Goal: Use online tool/utility

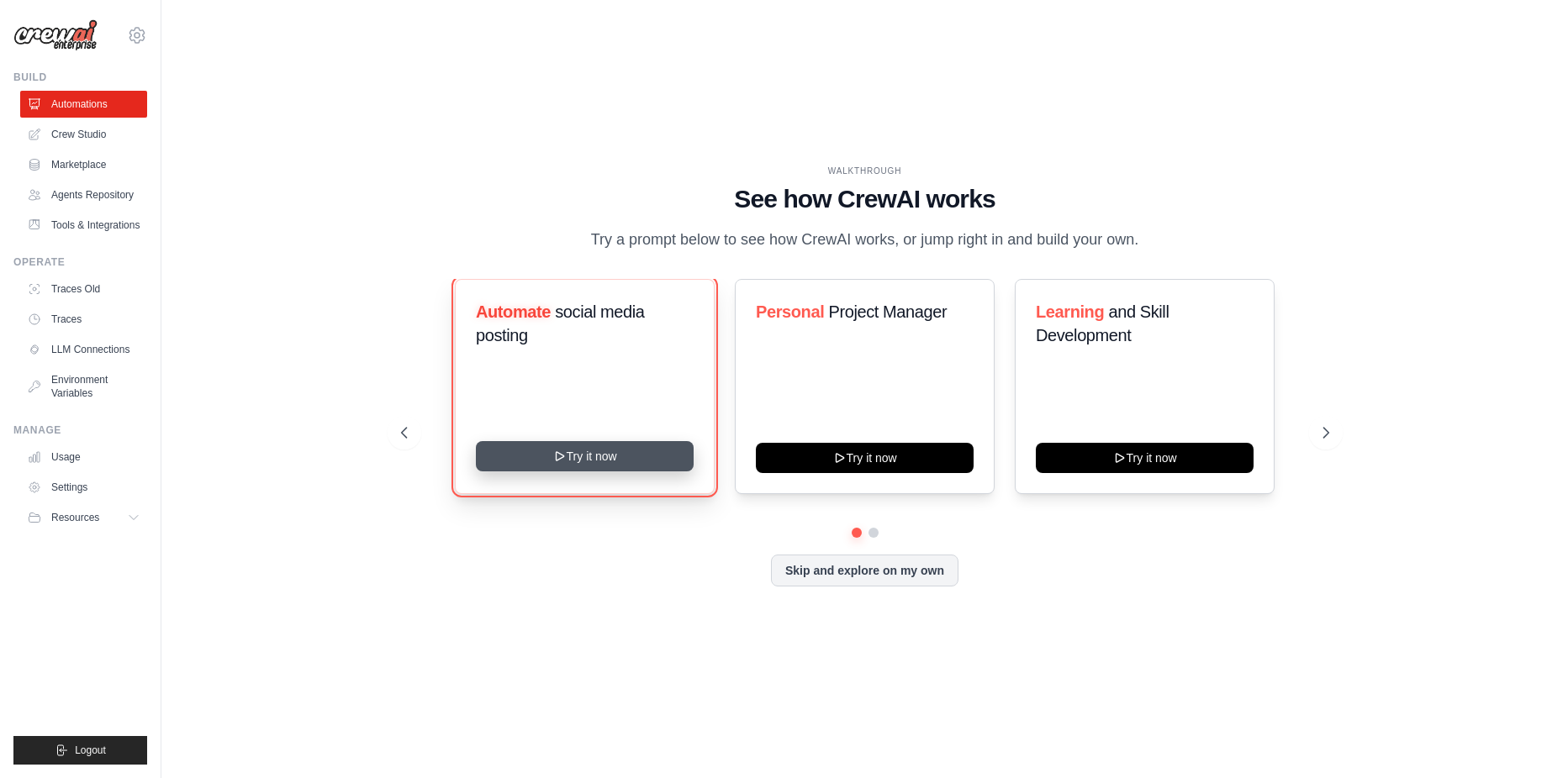
click at [562, 460] on icon at bounding box center [558, 456] width 14 height 14
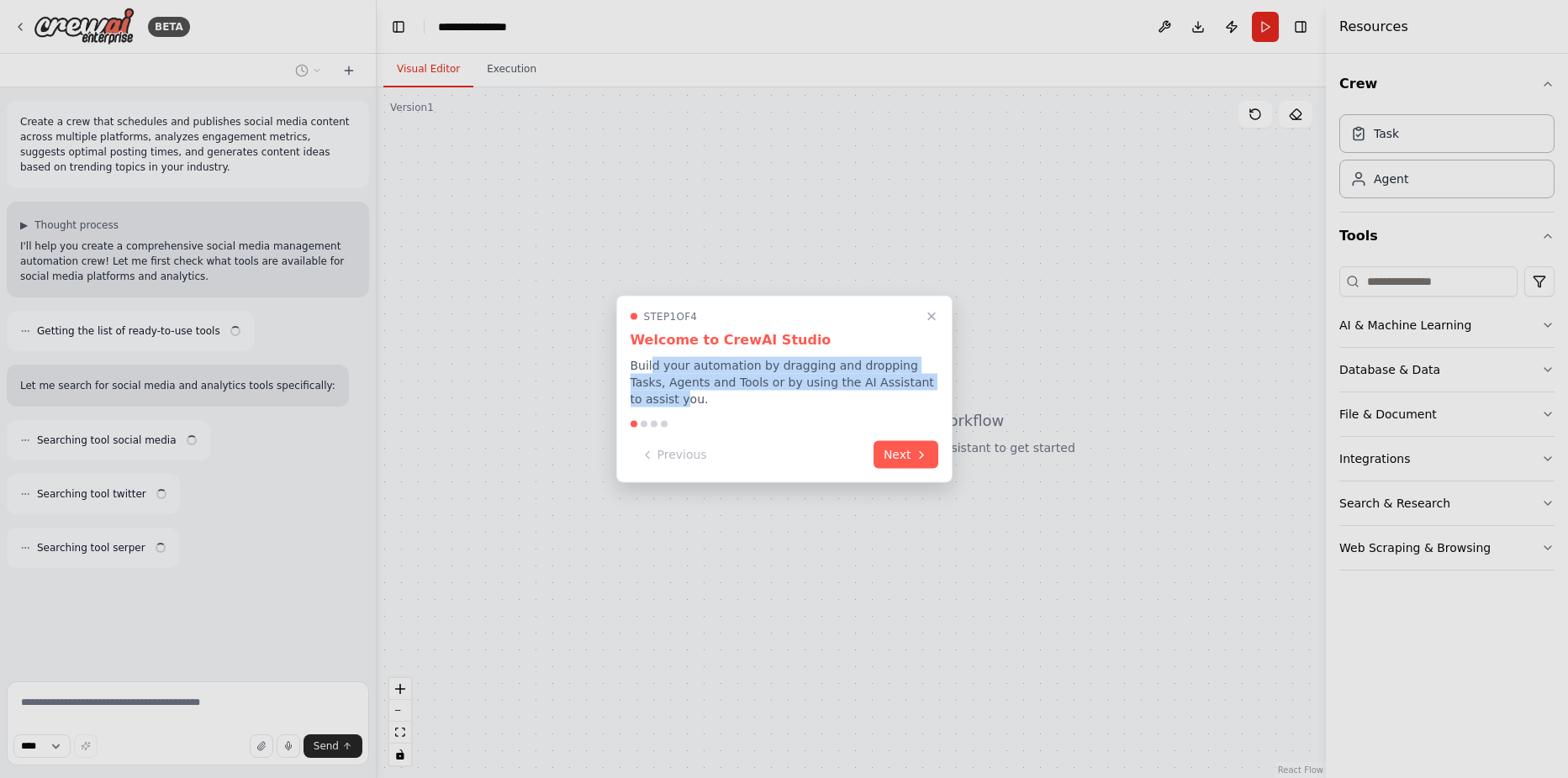
drag, startPoint x: 717, startPoint y: 375, endPoint x: 917, endPoint y: 383, distance: 200.2
click at [917, 383] on p "Build your automation by dragging and dropping Tasks, Agents and Tools or by us…" at bounding box center [784, 383] width 308 height 50
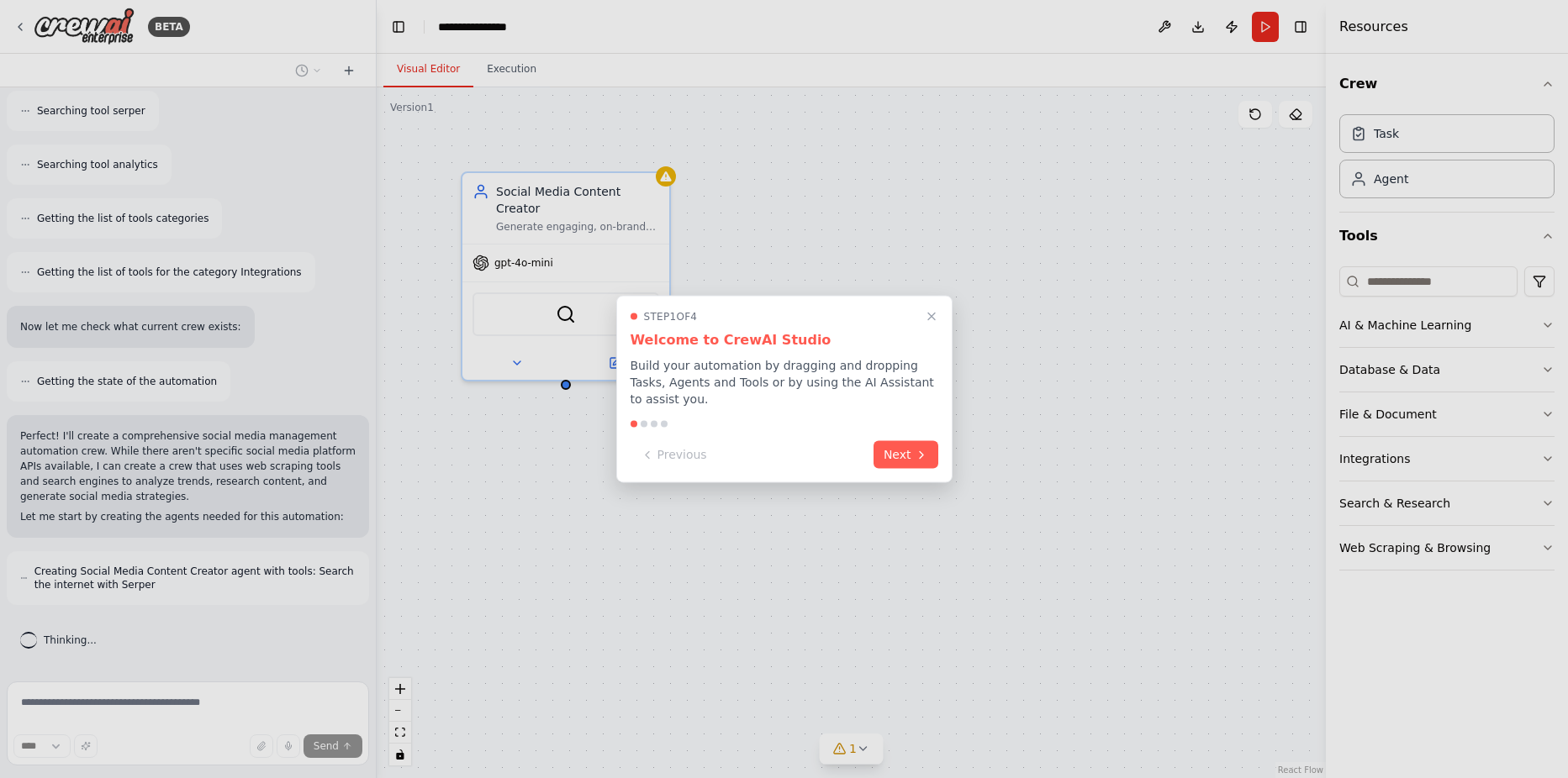
scroll to position [504, 0]
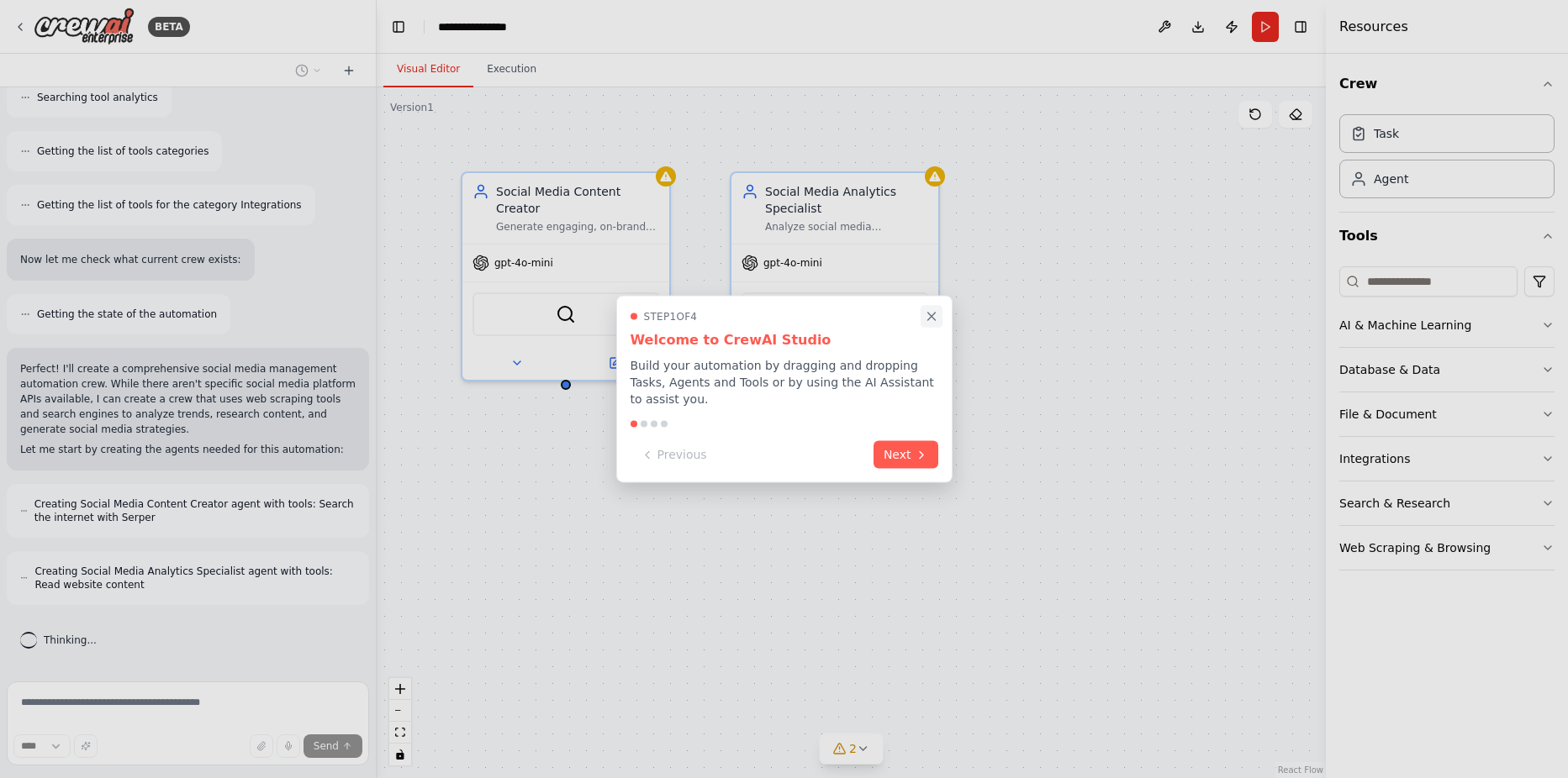
click at [929, 323] on icon "Close walkthrough" at bounding box center [931, 317] width 15 height 15
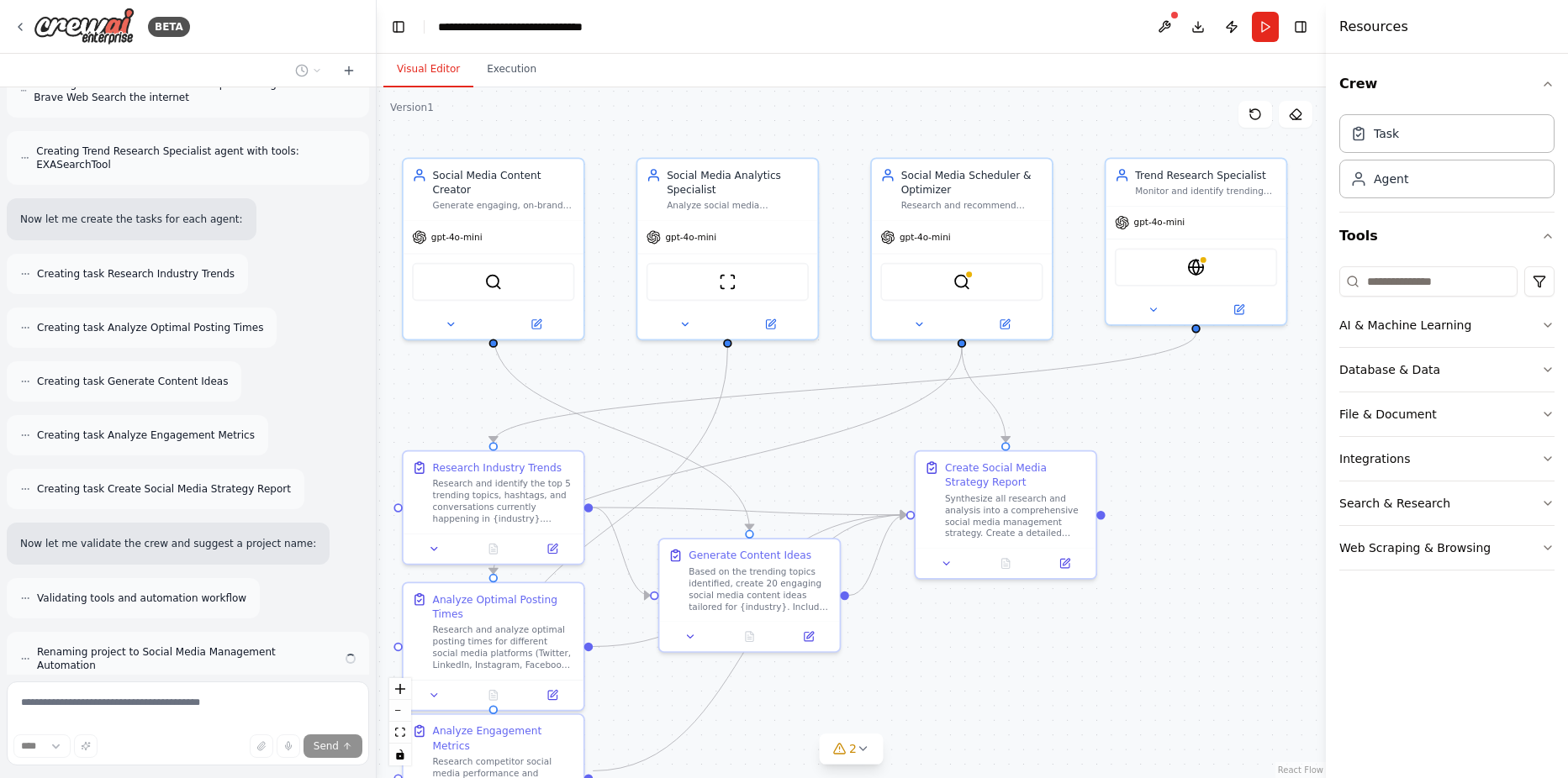
scroll to position [1113, 0]
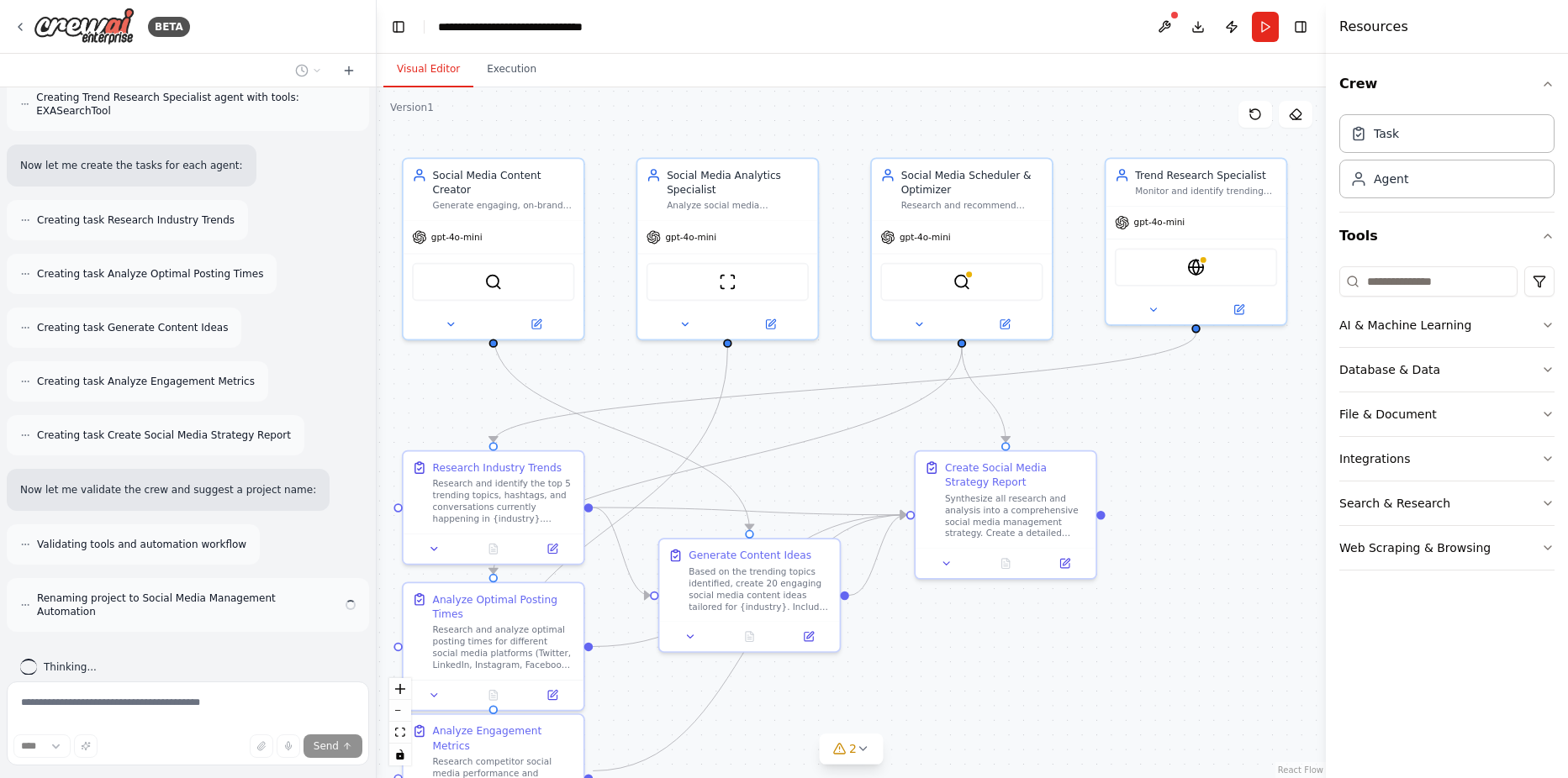
drag, startPoint x: 1071, startPoint y: 189, endPoint x: 930, endPoint y: 129, distance: 153.2
click at [930, 129] on div ".deletable-edge-delete-btn { width: 20px; height: 20px; border: 0px solid #ffff…" at bounding box center [851, 432] width 949 height 691
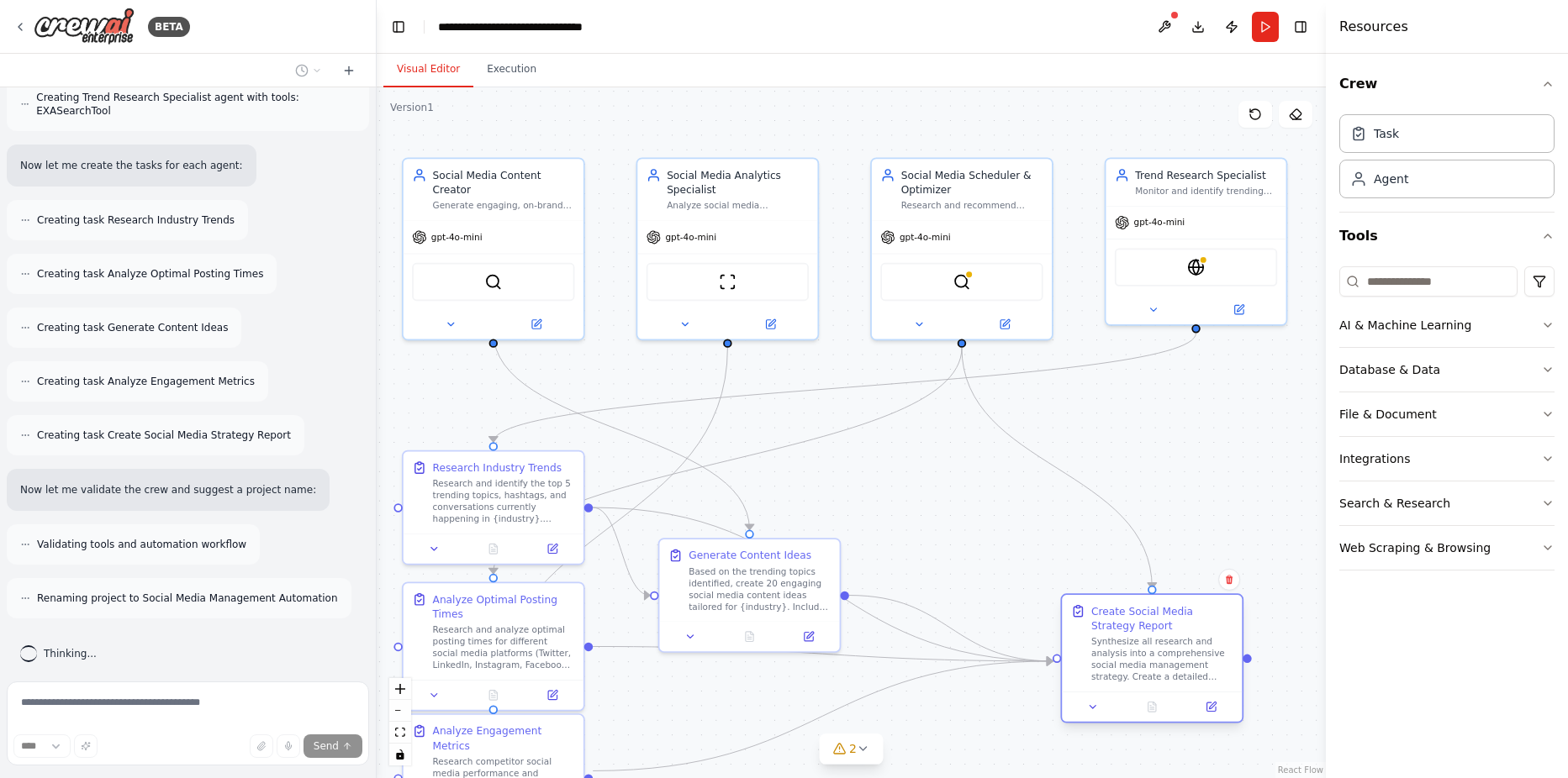
drag, startPoint x: 1036, startPoint y: 514, endPoint x: 1183, endPoint y: 666, distance: 211.5
click at [1183, 666] on div "Synthesize all research and analysis into a comprehensive social media manageme…" at bounding box center [1163, 660] width 142 height 47
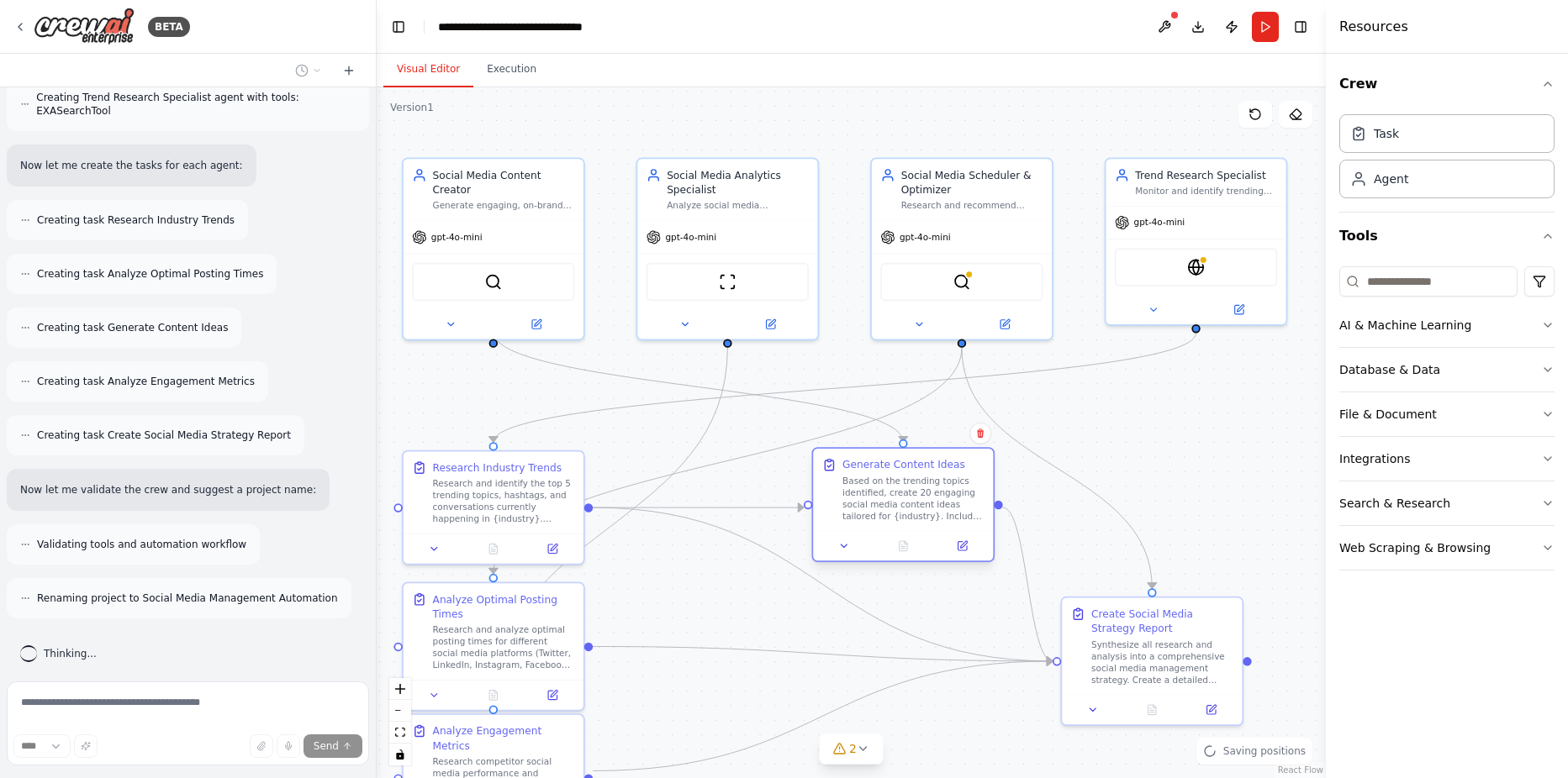
drag, startPoint x: 738, startPoint y: 594, endPoint x: 899, endPoint y: 506, distance: 183.5
click at [899, 506] on div "Based on the trending topics identified, create 20 engaging social media conten…" at bounding box center [913, 498] width 142 height 47
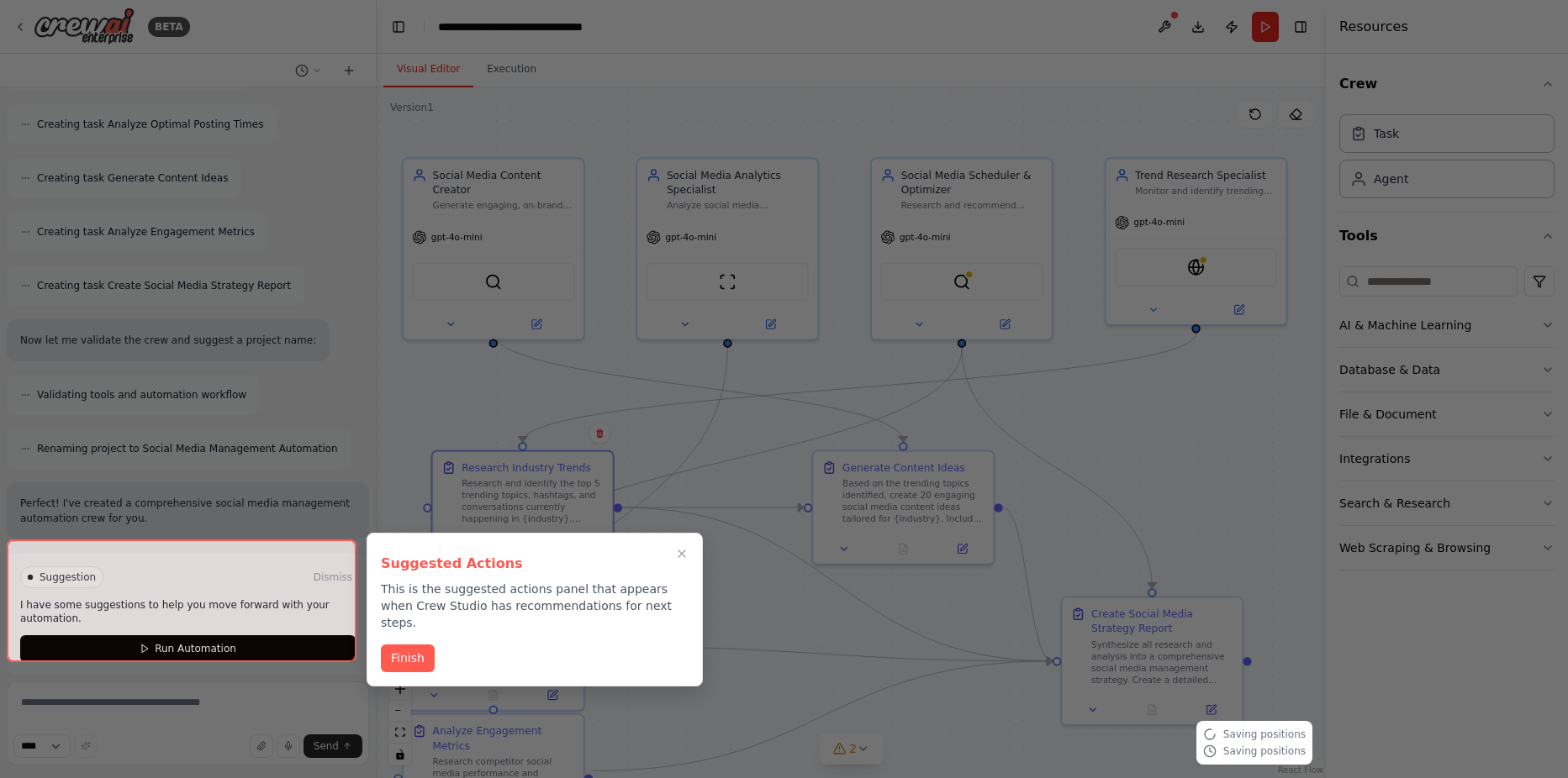
drag, startPoint x: 501, startPoint y: 523, endPoint x: 526, endPoint y: 517, distance: 25.7
click at [526, 517] on div "BETA Create a crew that schedules and publishes social media content across mul…" at bounding box center [784, 389] width 1568 height 778
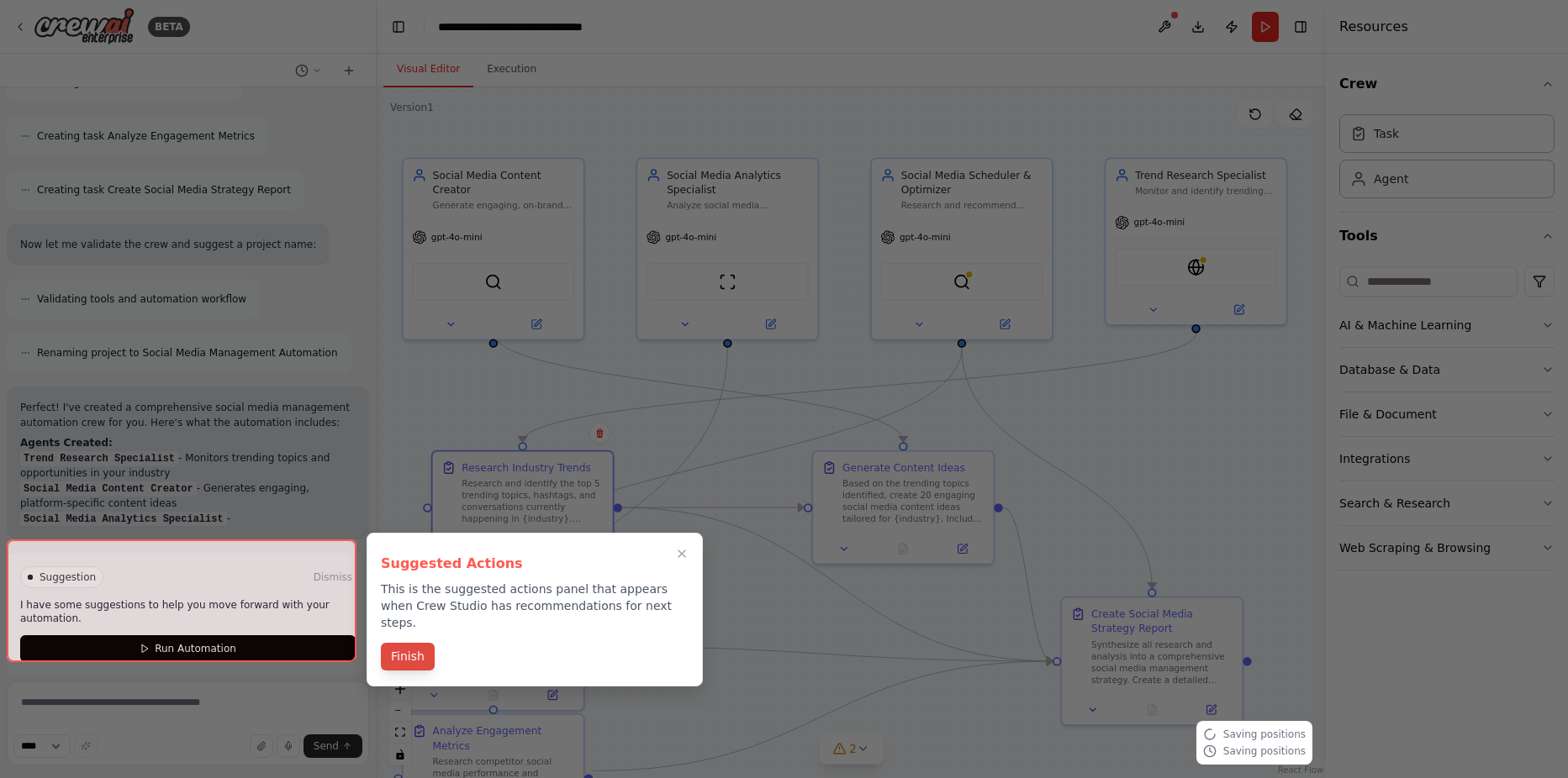
click at [411, 643] on button "Finish" at bounding box center [408, 656] width 54 height 28
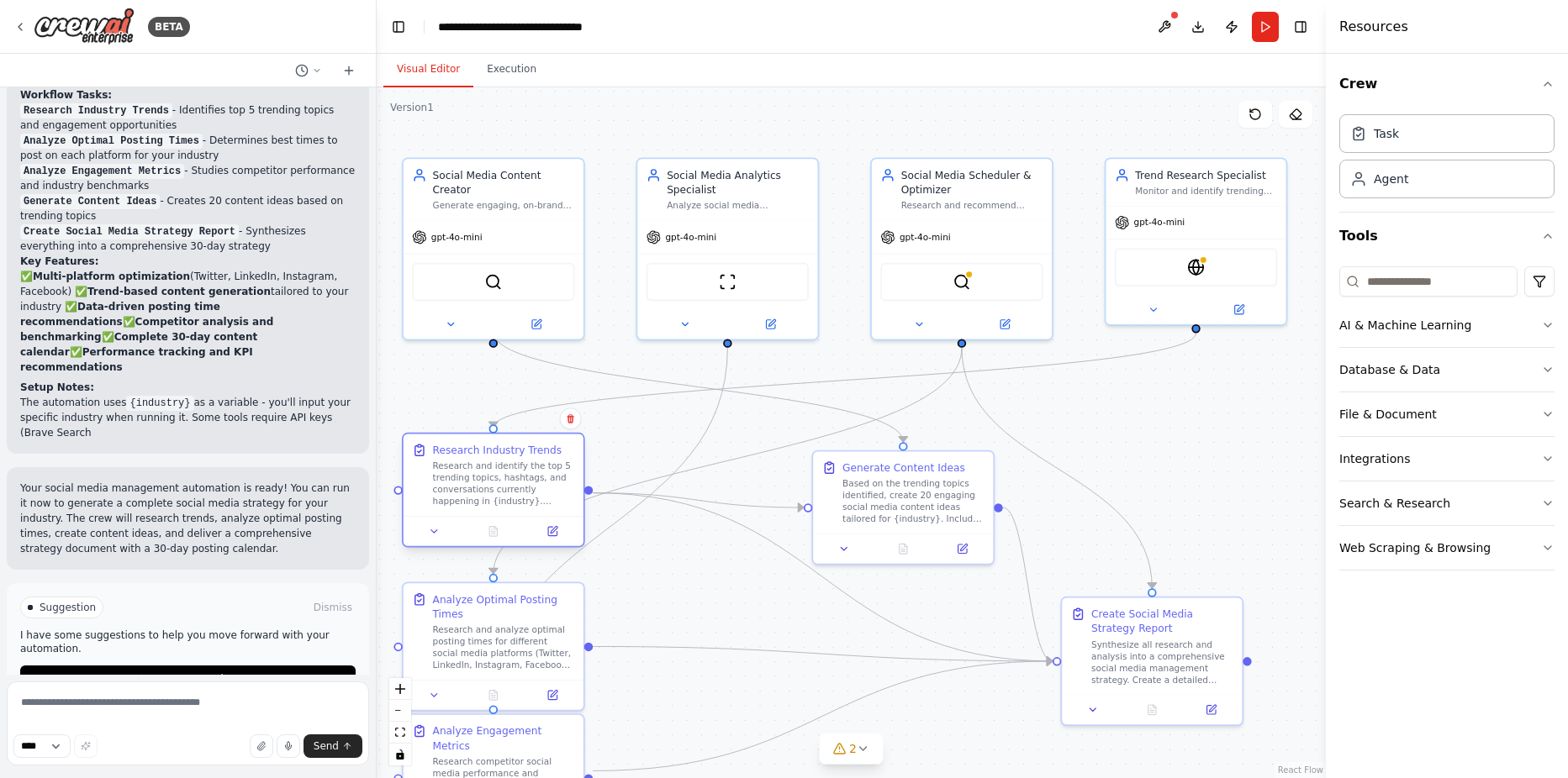
drag, startPoint x: 522, startPoint y: 502, endPoint x: 488, endPoint y: 487, distance: 37.2
click at [488, 487] on div "Research and identify the top 5 trending topics, hashtags, and conversations cu…" at bounding box center [504, 484] width 142 height 47
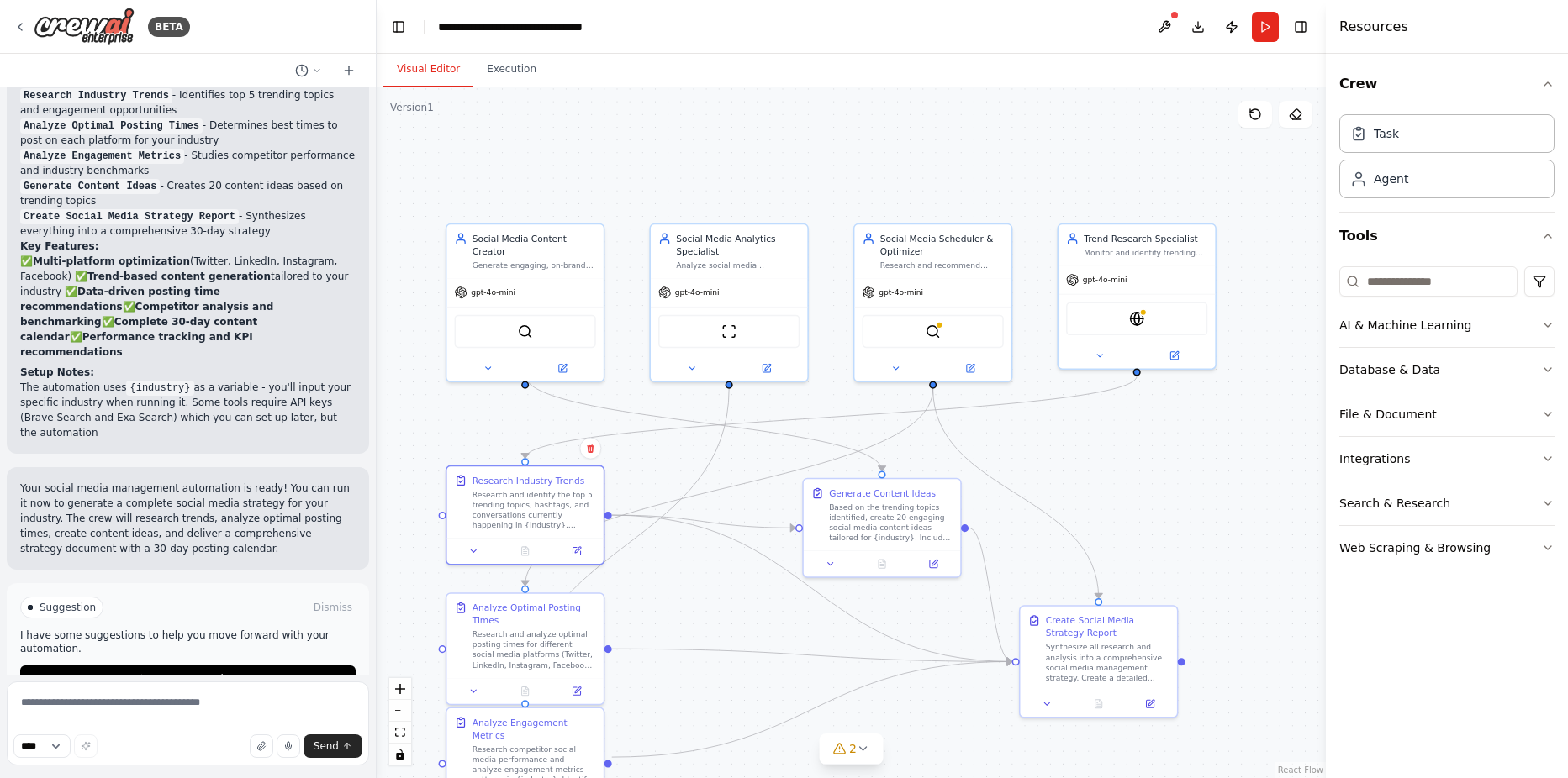
scroll to position [1873, 0]
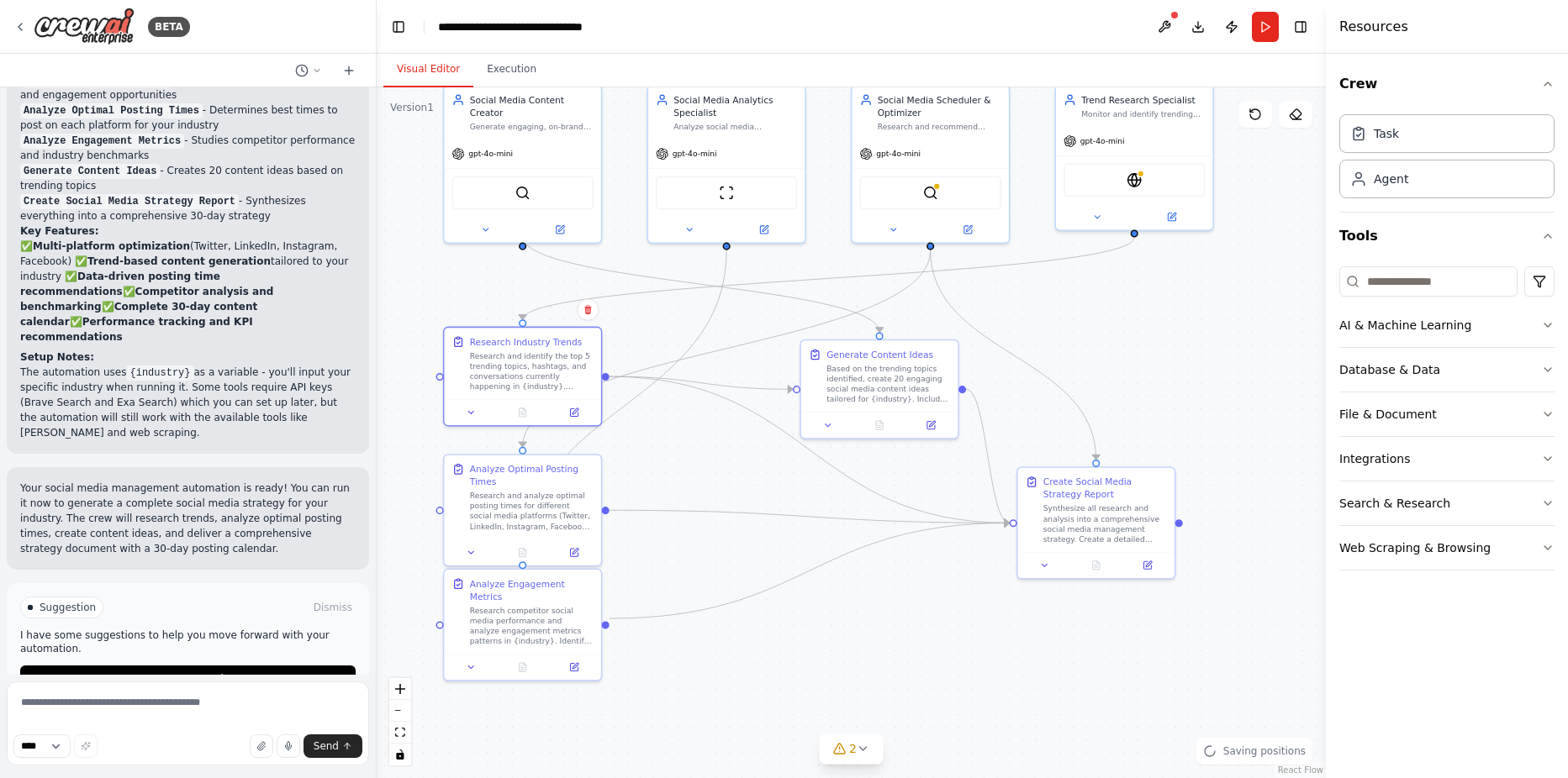
drag, startPoint x: 682, startPoint y: 690, endPoint x: 679, endPoint y: 528, distance: 162.0
click at [679, 528] on div ".deletable-edge-delete-btn { width: 20px; height: 20px; border: 0px solid #ffff…" at bounding box center [851, 432] width 949 height 691
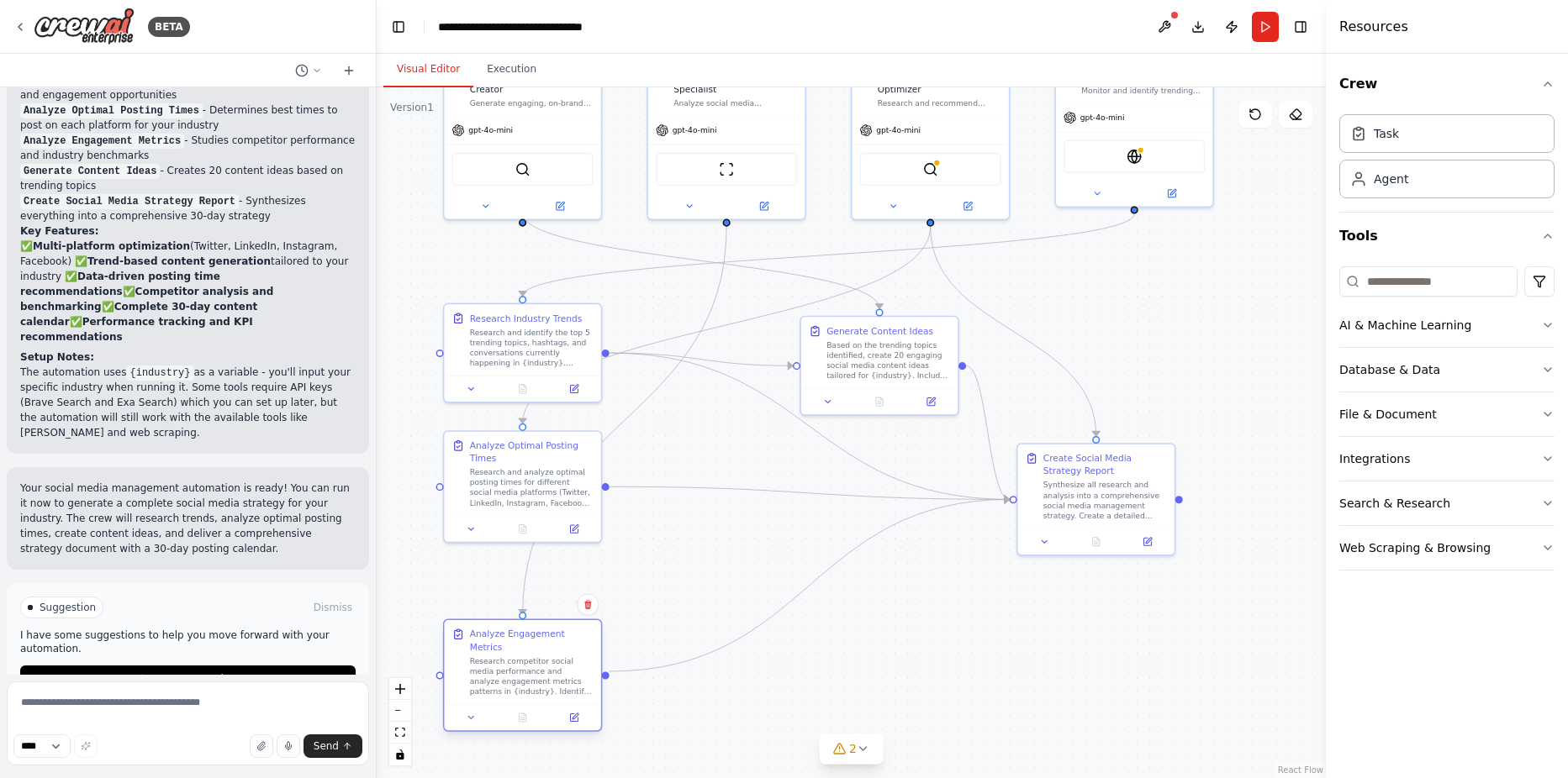
drag, startPoint x: 527, startPoint y: 584, endPoint x: 531, endPoint y: 666, distance: 82.1
click at [531, 666] on div "Research competitor social media performance and analyze engagement metrics pat…" at bounding box center [531, 676] width 123 height 41
drag, startPoint x: 517, startPoint y: 505, endPoint x: 826, endPoint y: 677, distance: 353.6
click at [826, 677] on div "Research and analyze optimal posting times for different social media platforms…" at bounding box center [837, 664] width 123 height 41
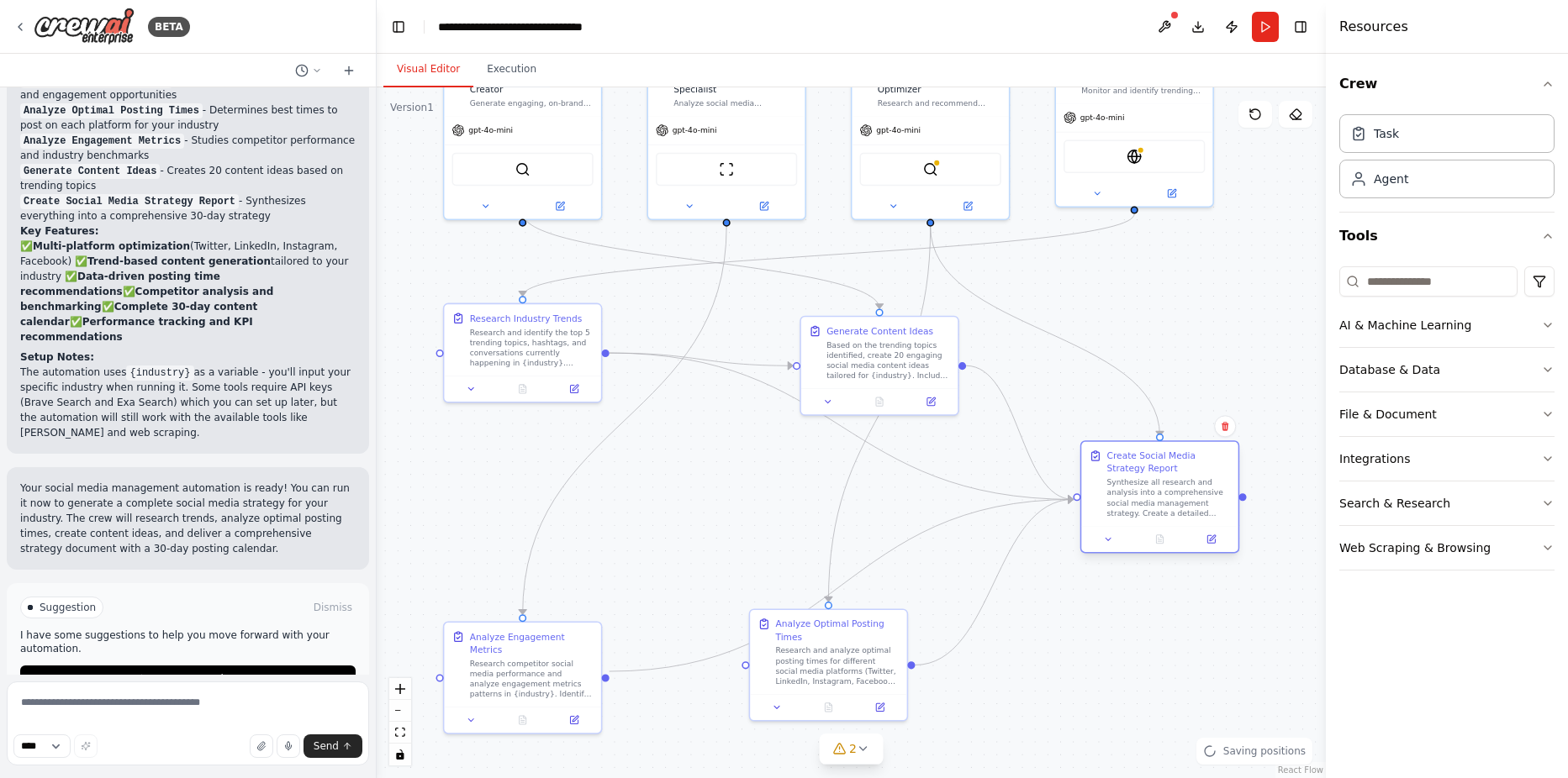
drag, startPoint x: 1100, startPoint y: 502, endPoint x: 1165, endPoint y: 496, distance: 65.3
click at [1165, 496] on div "Synthesize all research and analysis into a comprehensive social media manageme…" at bounding box center [1168, 498] width 123 height 41
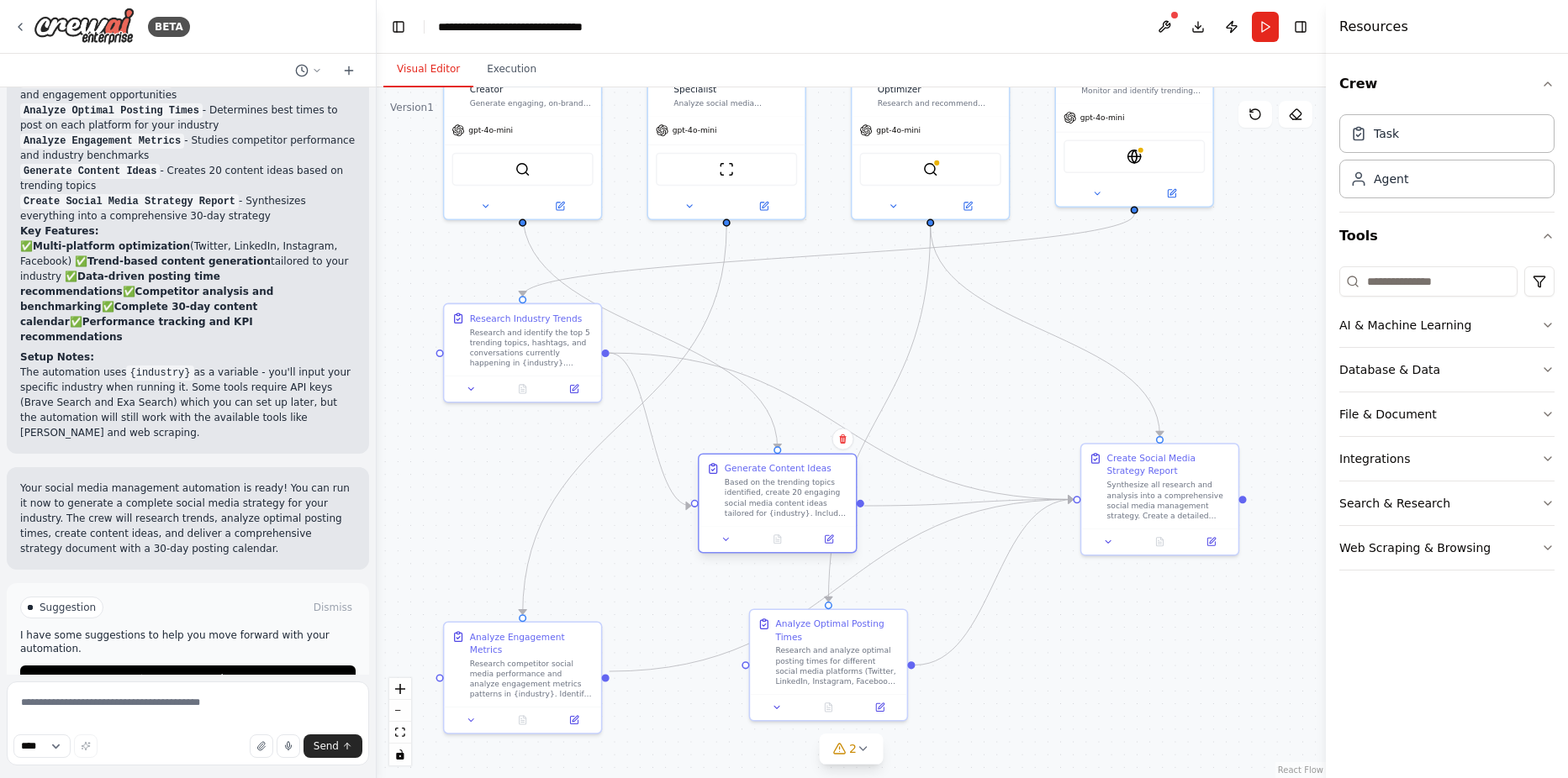
drag, startPoint x: 891, startPoint y: 365, endPoint x: 790, endPoint y: 504, distance: 171.8
click at [790, 504] on div "Based on the trending topics identified, create 20 engaging social media conten…" at bounding box center [786, 498] width 123 height 41
drag, startPoint x: 525, startPoint y: 359, endPoint x: 479, endPoint y: 411, distance: 69.4
click at [479, 411] on div "Research Industry Trends Research and identify the top 5 trending topics, hasht…" at bounding box center [484, 388] width 159 height 100
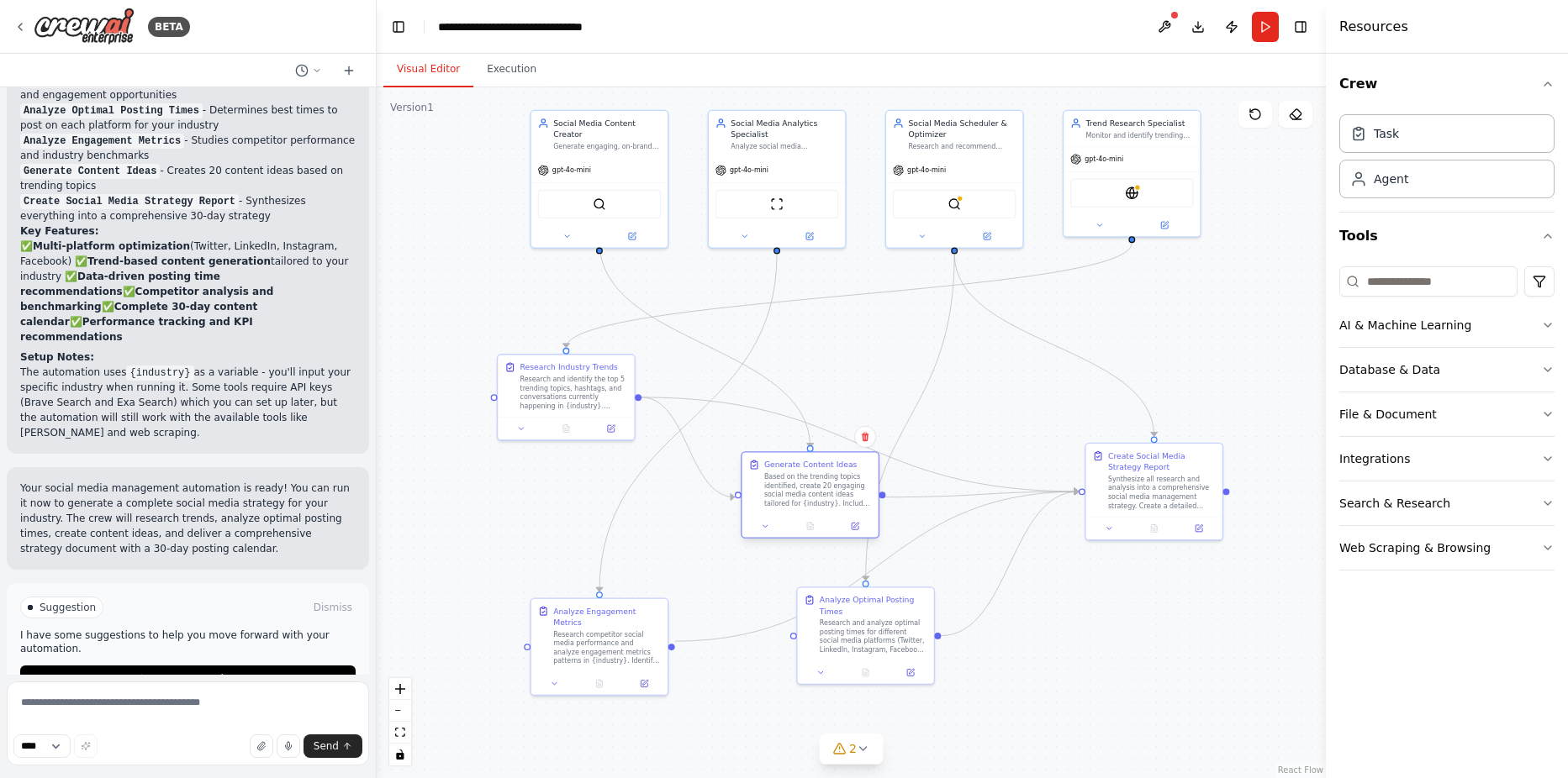
drag, startPoint x: 848, startPoint y: 499, endPoint x: 798, endPoint y: 502, distance: 50.1
click at [798, 502] on div "Based on the trending topics identified, create 20 engaging social media conten…" at bounding box center [818, 490] width 107 height 35
drag, startPoint x: 823, startPoint y: 488, endPoint x: 802, endPoint y: 490, distance: 21.1
click at [802, 490] on div "Based on the trending topics identified, create 20 engaging social media conten…" at bounding box center [794, 490] width 107 height 35
drag, startPoint x: 887, startPoint y: 647, endPoint x: 957, endPoint y: 654, distance: 70.3
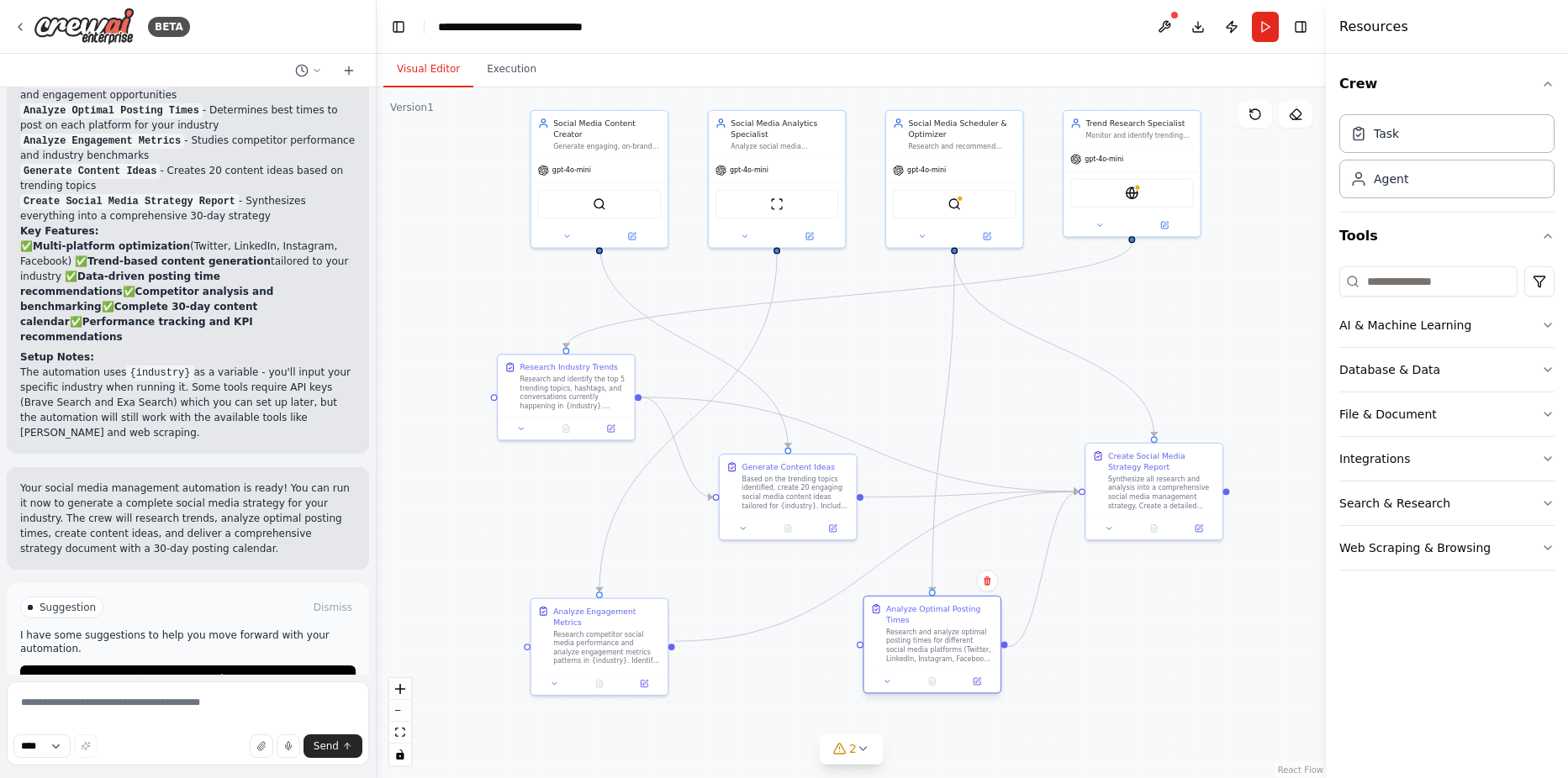
click at [957, 654] on div "Research and analyze optimal posting times for different social media platforms…" at bounding box center [939, 645] width 107 height 35
drag, startPoint x: 1144, startPoint y: 500, endPoint x: 1167, endPoint y: 510, distance: 25.1
click at [1167, 510] on div "Synthesize all research and analysis into a comprehensive social media manageme…" at bounding box center [1183, 501] width 107 height 35
drag, startPoint x: 810, startPoint y: 509, endPoint x: 825, endPoint y: 531, distance: 26.6
click at [825, 531] on div "Generate Content Ideas Based on the trending topics identified, create 20 engag…" at bounding box center [798, 505] width 136 height 62
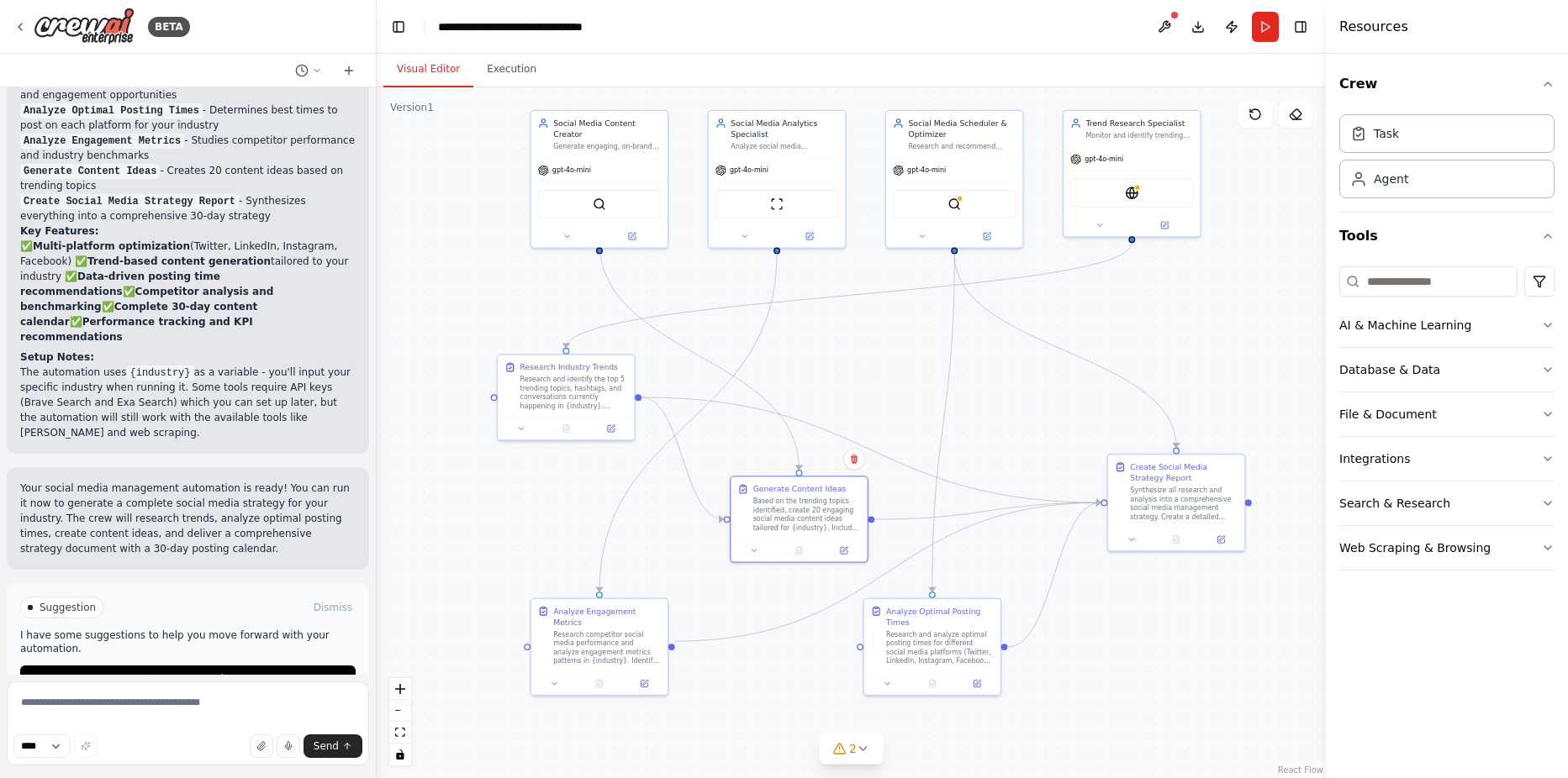
click at [1179, 638] on div ".deletable-edge-delete-btn { width: 20px; height: 20px; border: 0px solid #ffff…" at bounding box center [851, 432] width 949 height 691
click at [956, 202] on img at bounding box center [954, 202] width 14 height 14
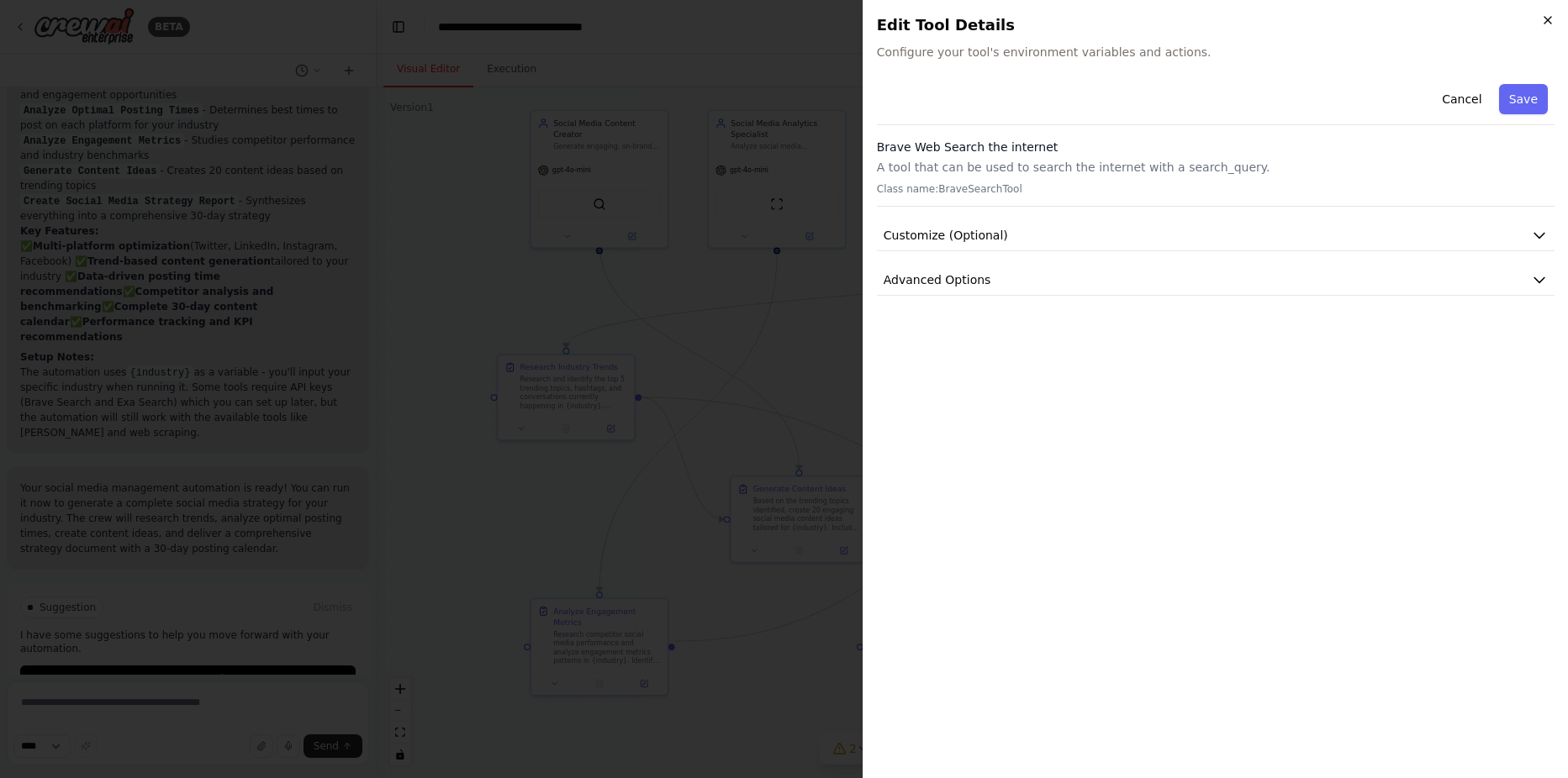
click at [1552, 14] on icon "button" at bounding box center [1547, 20] width 14 height 14
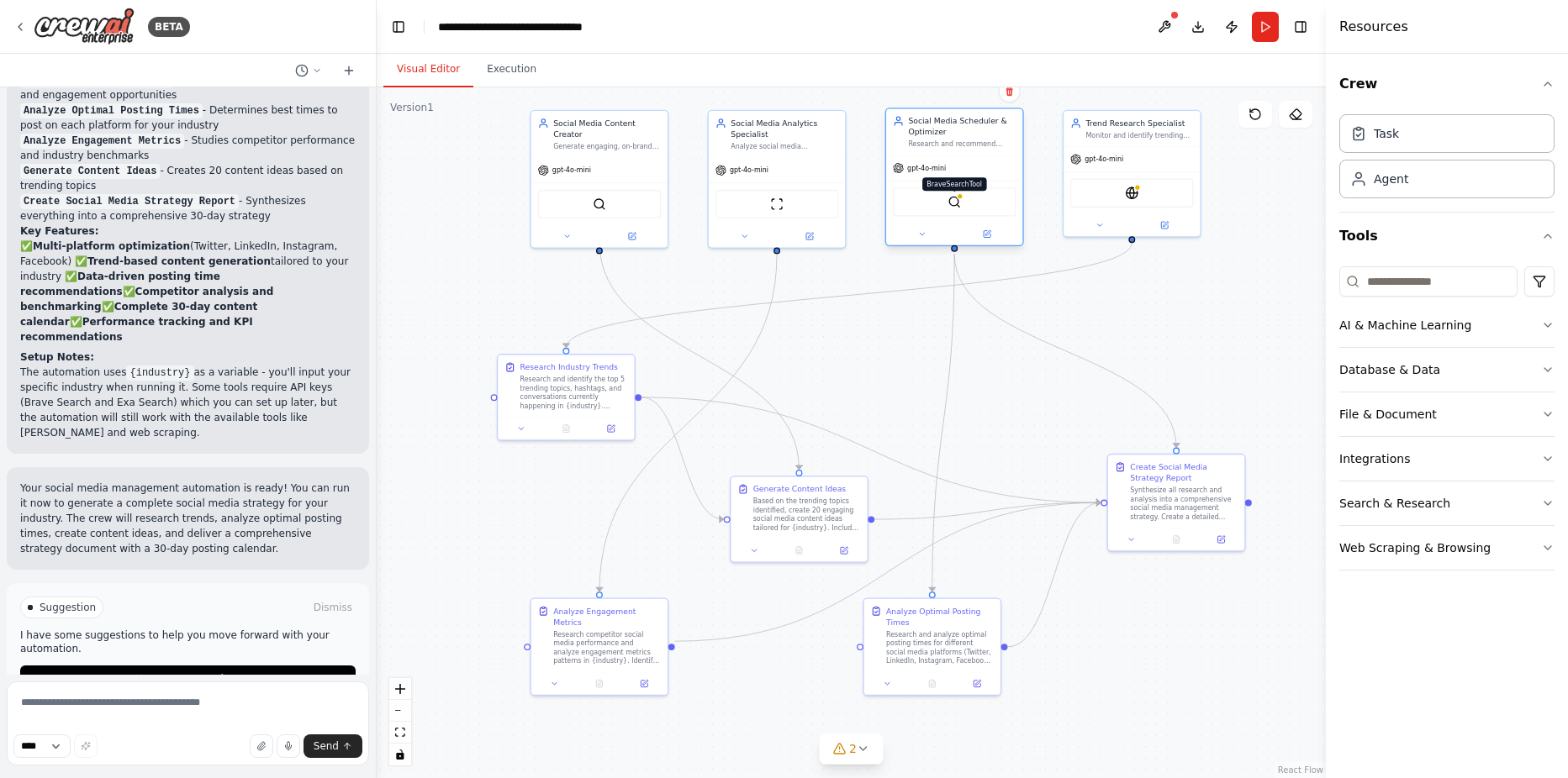
drag, startPoint x: 967, startPoint y: 210, endPoint x: 954, endPoint y: 203, distance: 14.8
click at [954, 203] on img at bounding box center [954, 202] width 14 height 14
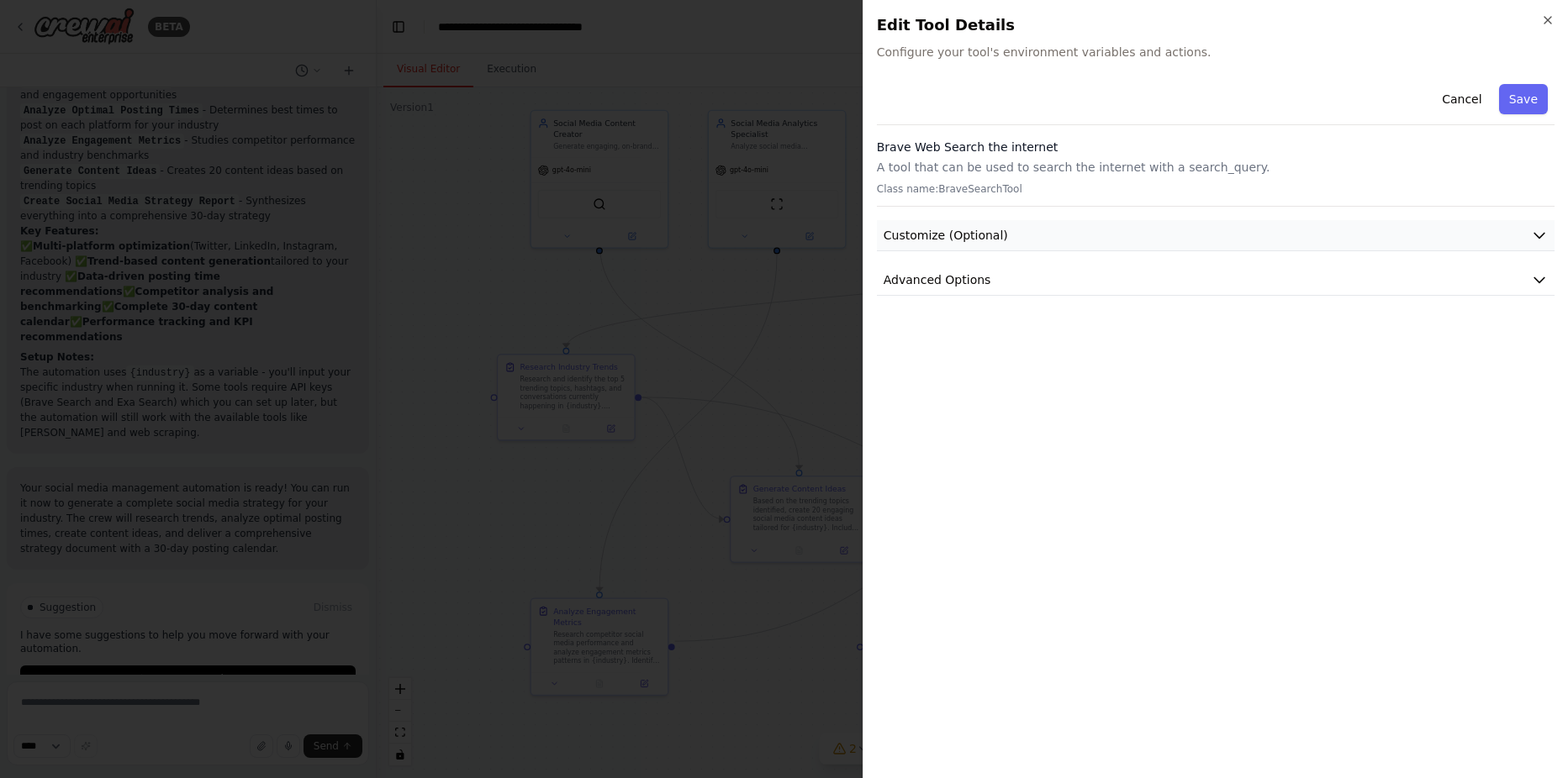
click at [956, 231] on span "Customize (Optional)" at bounding box center [946, 235] width 124 height 17
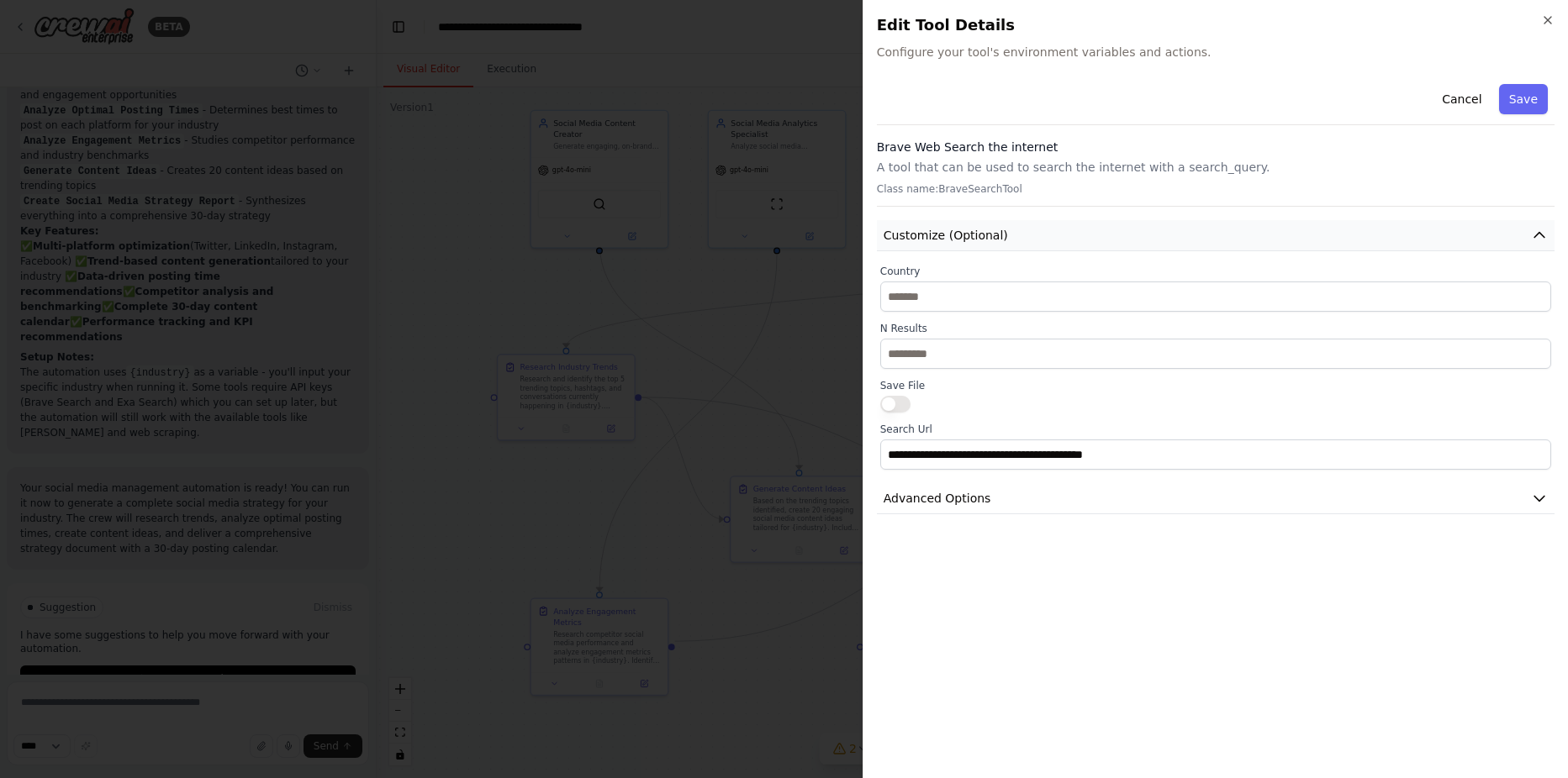
click at [956, 231] on span "Customize (Optional)" at bounding box center [946, 235] width 124 height 17
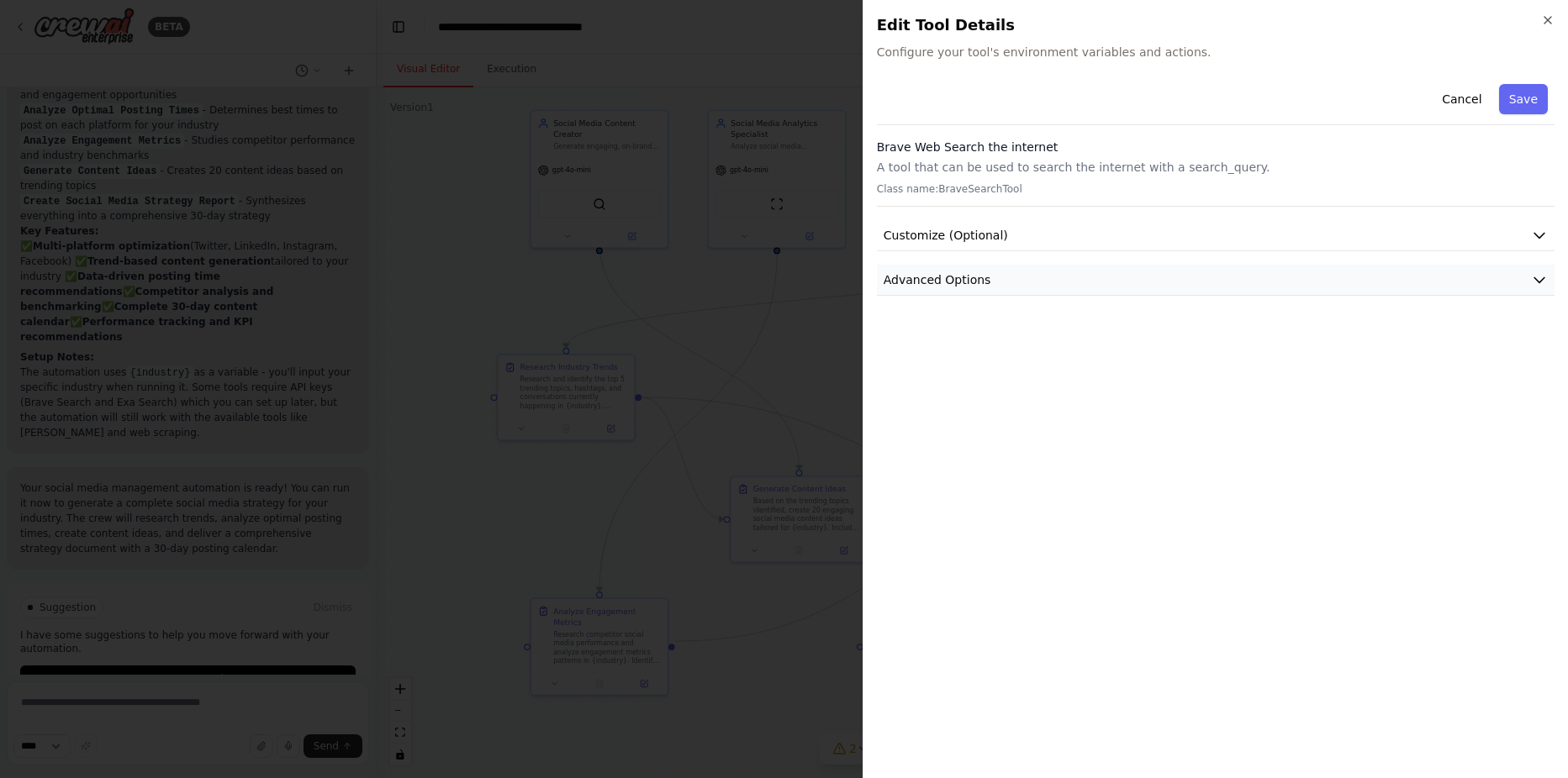
click at [956, 285] on span "Advanced Options" at bounding box center [937, 280] width 107 height 17
click at [1543, 17] on icon "button" at bounding box center [1547, 20] width 14 height 14
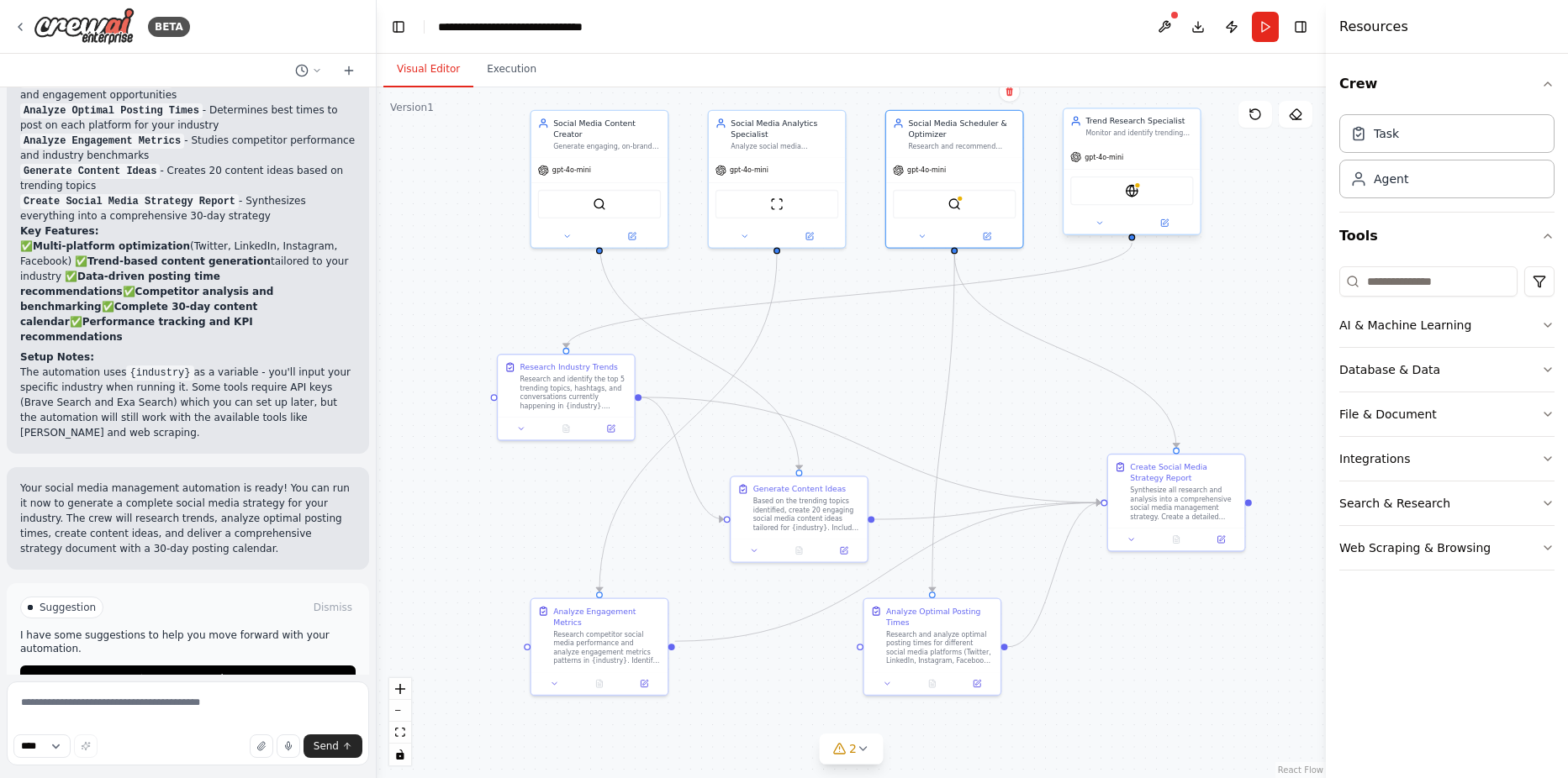
click at [1140, 192] on div "EXASearchTool" at bounding box center [1131, 191] width 122 height 29
click at [1132, 193] on img at bounding box center [1131, 190] width 14 height 14
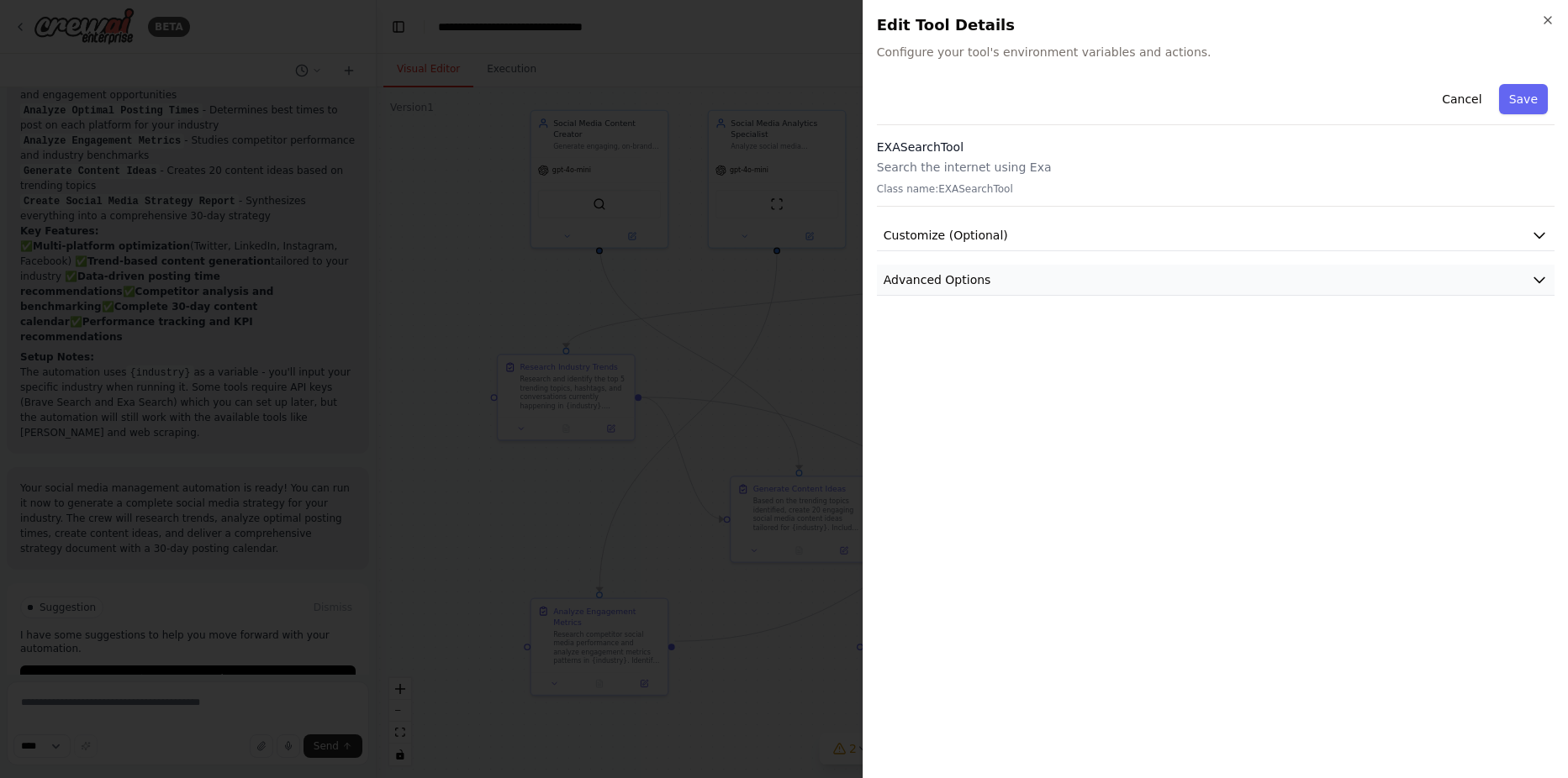
click at [947, 286] on span "Advanced Options" at bounding box center [937, 280] width 107 height 17
click at [983, 231] on span "Customize (Optional)" at bounding box center [946, 235] width 124 height 17
